Goal: Information Seeking & Learning: Learn about a topic

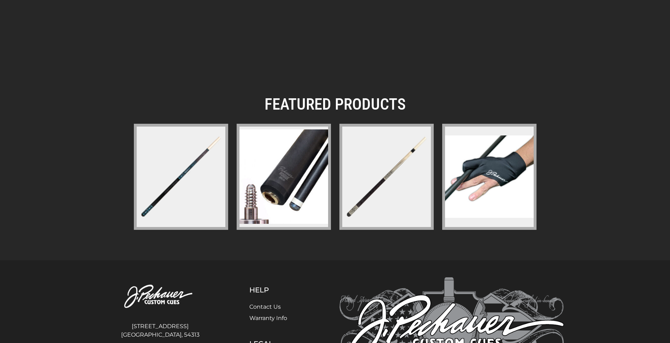
scroll to position [926, 0]
drag, startPoint x: 65, startPoint y: 240, endPoint x: 66, endPoint y: 234, distance: 6.4
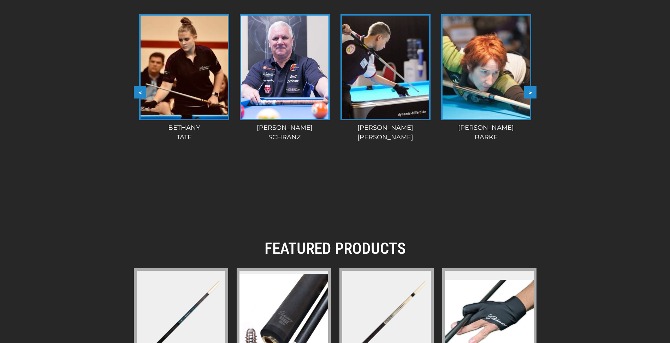
scroll to position [0, 0]
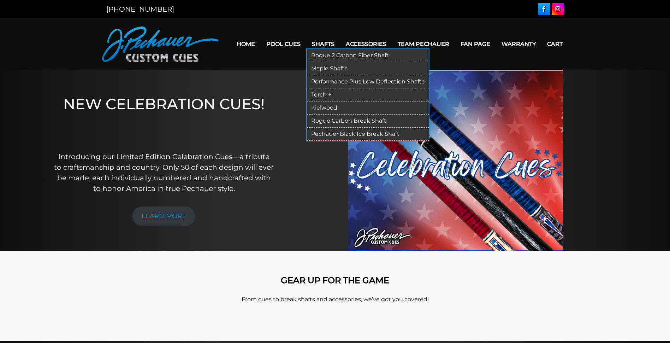
click at [334, 57] on link "Rogue 2 Carbon Fiber Shaft" at bounding box center [368, 55] width 122 height 13
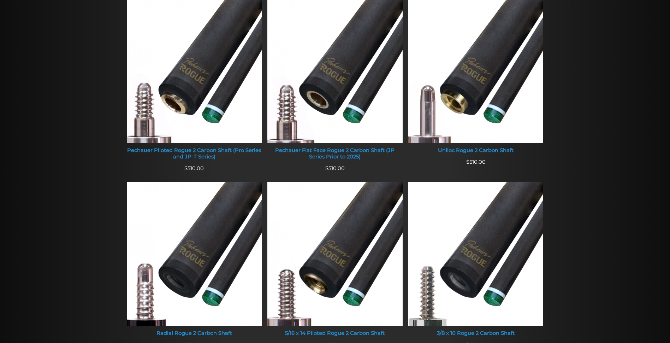
scroll to position [311, 0]
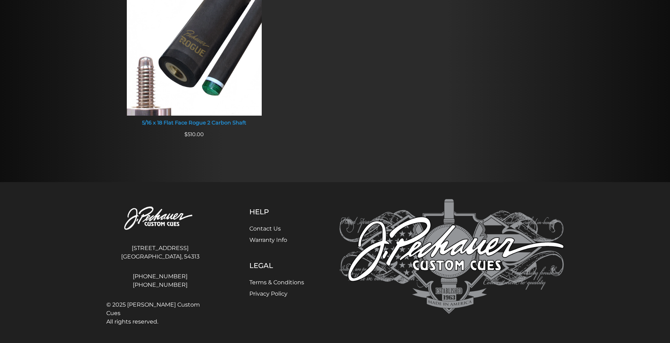
click at [96, 186] on footer "4140 Velp Ave Green Bay, WI, 54313 920-434-7755 800-934-7735 © 2025 J. Pechauer…" at bounding box center [335, 264] width 670 height 164
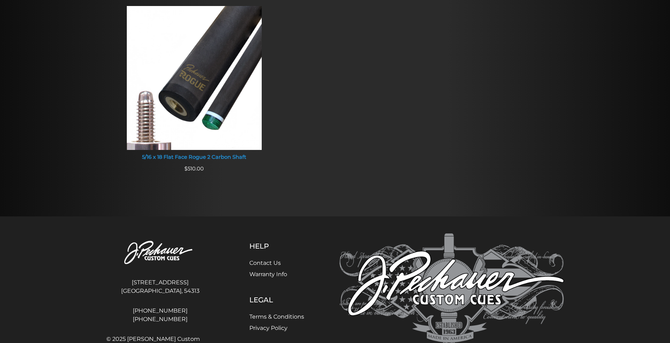
scroll to position [659, 0]
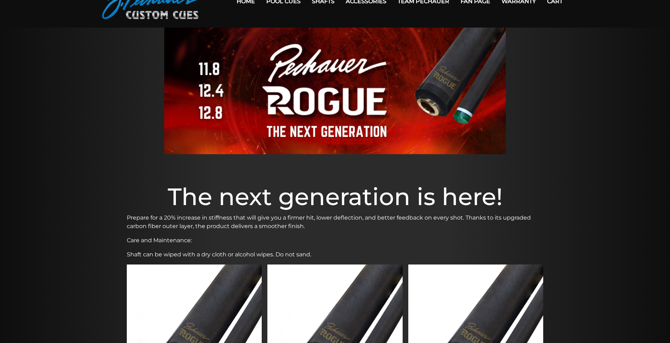
scroll to position [0, 0]
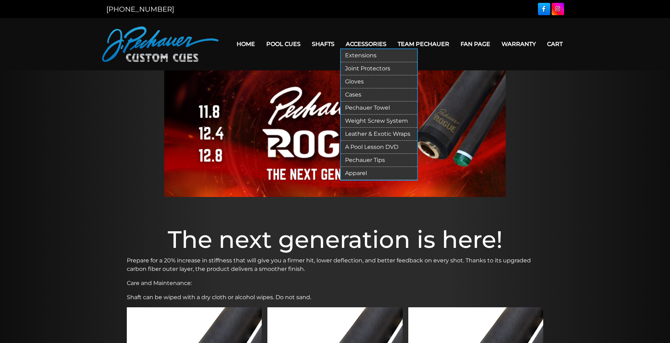
click at [372, 131] on link "Leather & Exotic Wraps" at bounding box center [379, 134] width 76 height 13
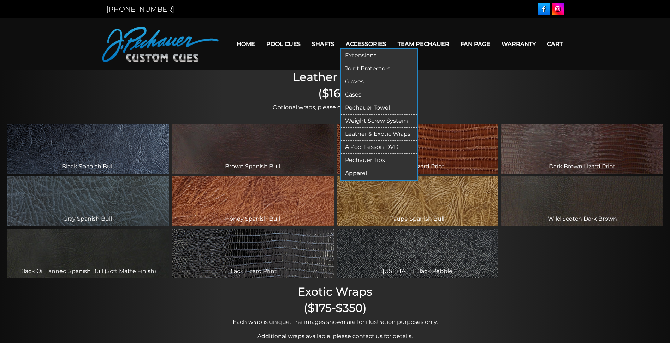
click at [369, 158] on link "Pechauer Tips" at bounding box center [379, 160] width 76 height 13
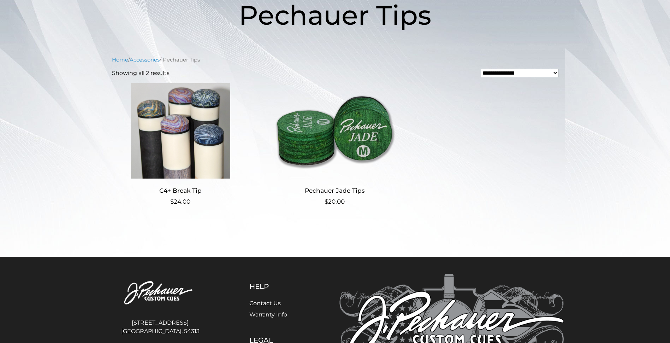
scroll to position [133, 0]
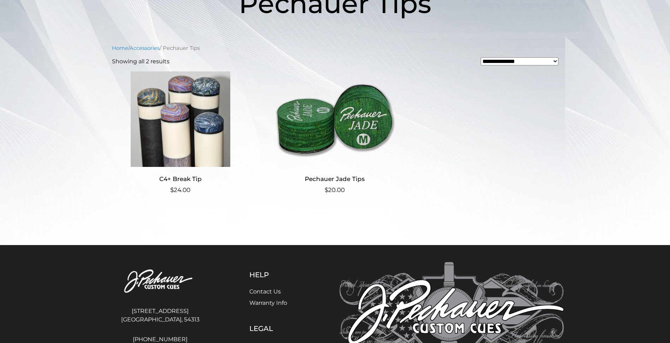
click at [200, 136] on img at bounding box center [180, 118] width 137 height 95
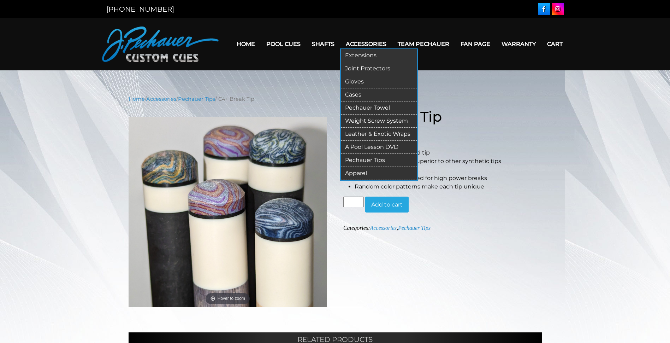
click at [362, 96] on link "Cases" at bounding box center [379, 94] width 76 height 13
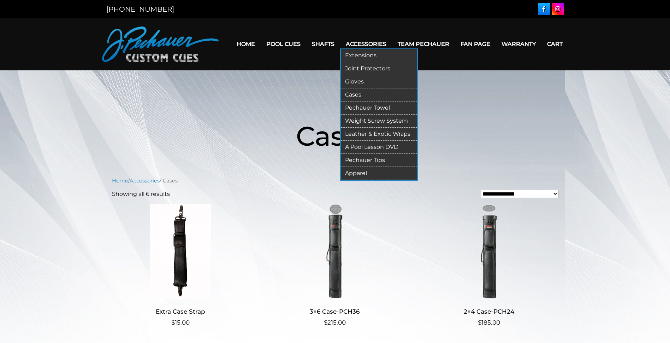
click at [357, 172] on link "Apparel" at bounding box center [379, 173] width 76 height 13
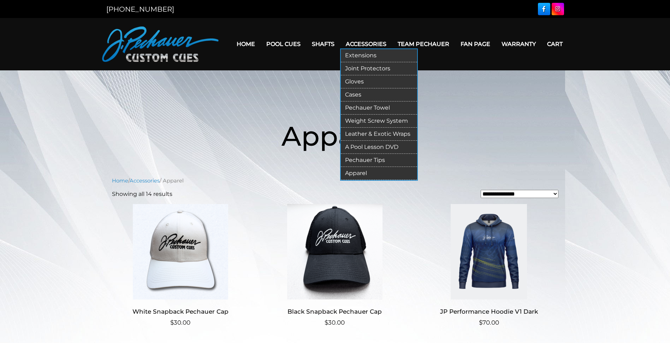
click at [362, 53] on link "Extensions" at bounding box center [379, 55] width 76 height 13
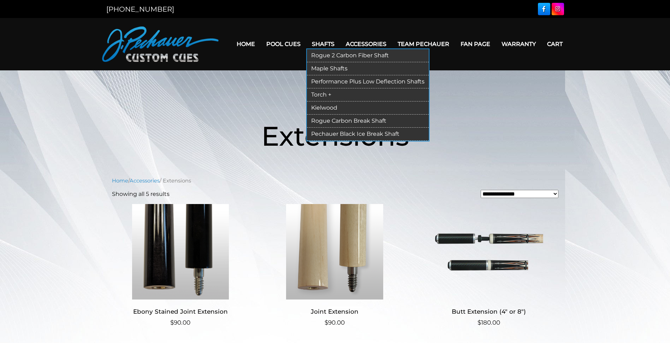
click at [328, 67] on link "Maple Shafts" at bounding box center [368, 68] width 122 height 13
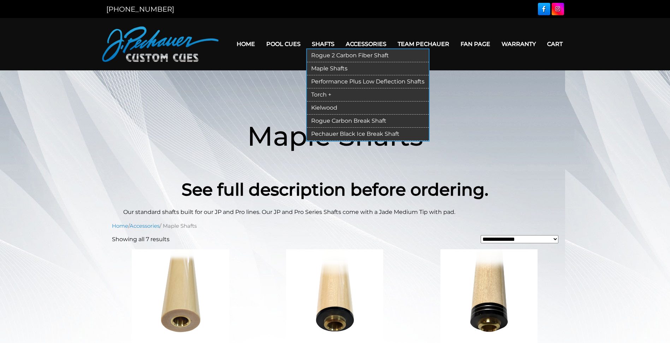
click at [331, 82] on link "Performance Plus Low Deflection Shafts" at bounding box center [368, 81] width 122 height 13
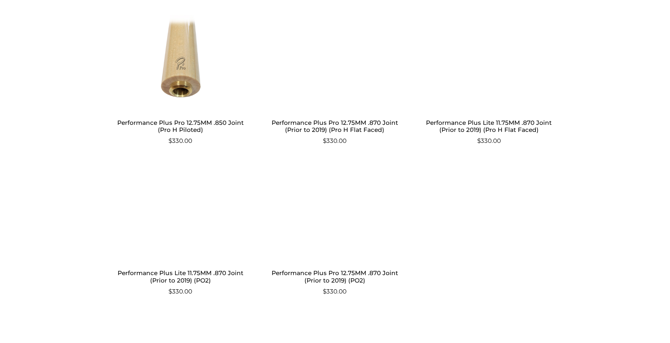
scroll to position [703, 0]
